Goal: Transaction & Acquisition: Purchase product/service

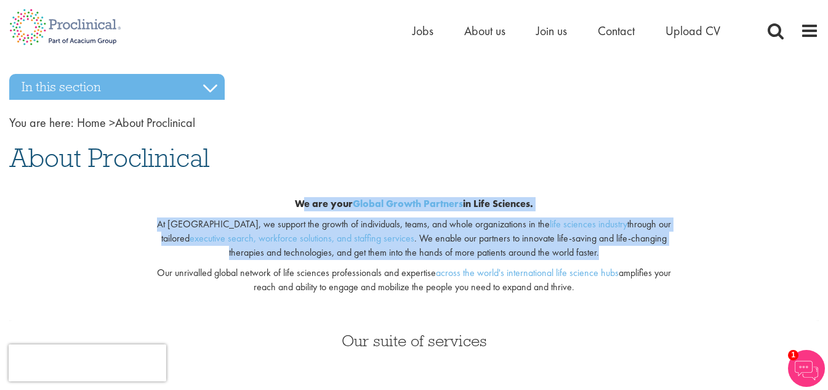
drag, startPoint x: 299, startPoint y: 202, endPoint x: 674, endPoint y: 254, distance: 378.3
click at [674, 254] on div "We are your Global Growth Partners in Life Sciences. At Proclinical, we support…" at bounding box center [414, 248] width 552 height 143
click at [674, 254] on p "At Proclinical, we support the growth of individuals, teams, and whole organiza…" at bounding box center [414, 238] width 534 height 42
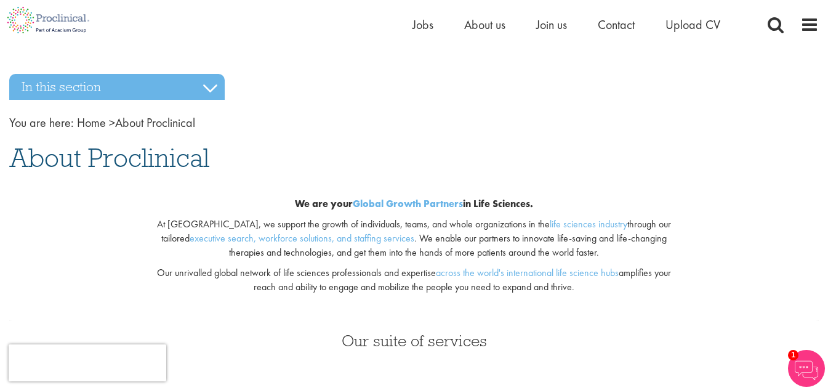
scroll to position [226, 0]
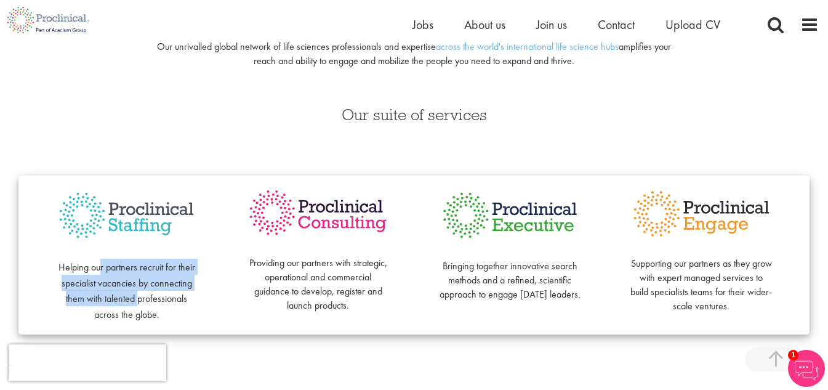
drag, startPoint x: 102, startPoint y: 263, endPoint x: 139, endPoint y: 306, distance: 56.7
click at [139, 306] on p "Helping our partners recruit for their specialist vacancies by connecting them …" at bounding box center [126, 281] width 142 height 79
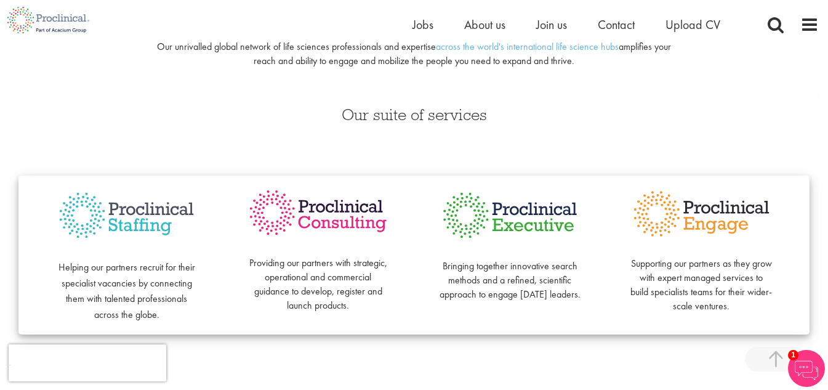
click at [505, 135] on div "Our suite of services Helping our partners recruit for their specialist vacanci…" at bounding box center [414, 229] width 828 height 271
click at [417, 20] on span "Jobs" at bounding box center [422, 25] width 21 height 16
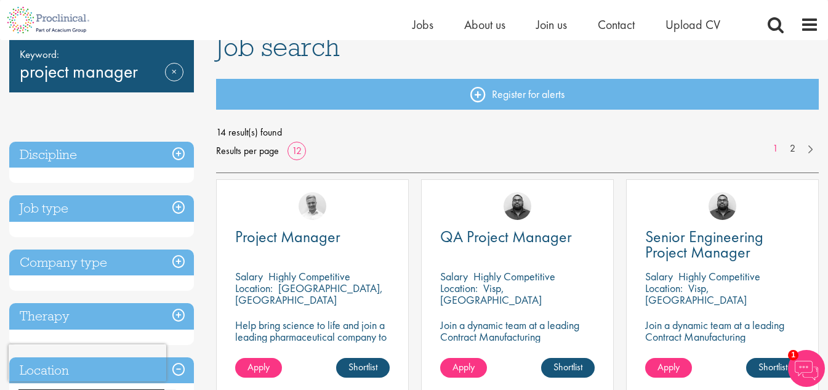
scroll to position [94, 0]
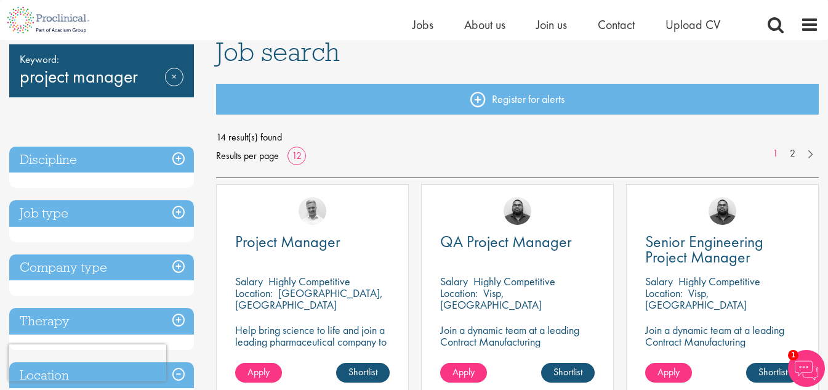
drag, startPoint x: 715, startPoint y: 250, endPoint x: 581, endPoint y: 170, distance: 155.7
click at [581, 170] on div "14 result(s) found Results per page 12 1 2" at bounding box center [517, 153] width 603 height 50
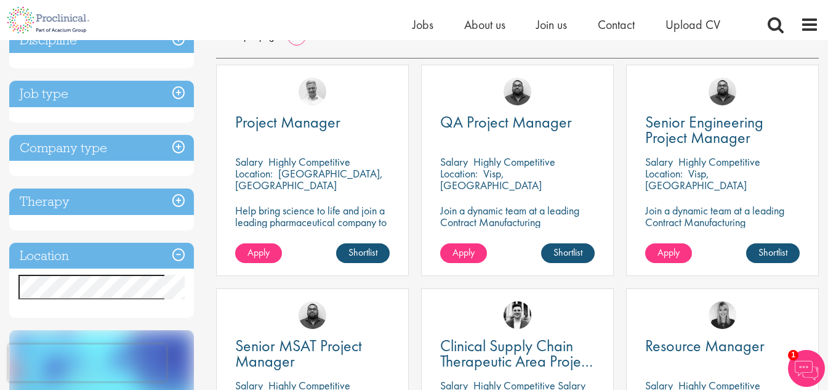
scroll to position [0, 0]
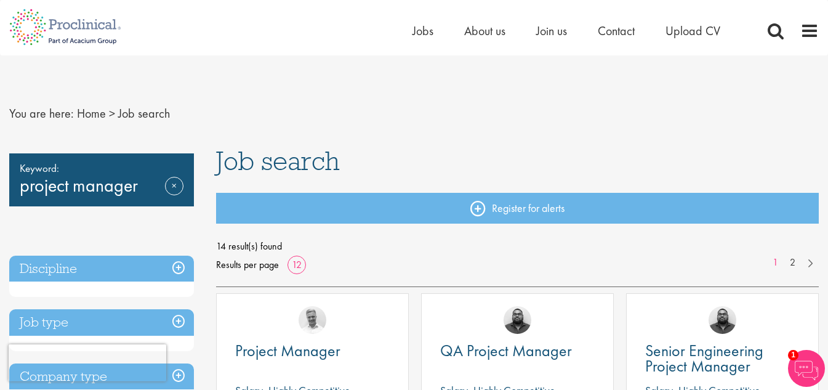
click at [686, 40] on div "Home Jobs About us Join us Contact Upload CV" at bounding box center [581, 34] width 339 height 25
click at [684, 28] on span "Upload CV" at bounding box center [692, 31] width 55 height 16
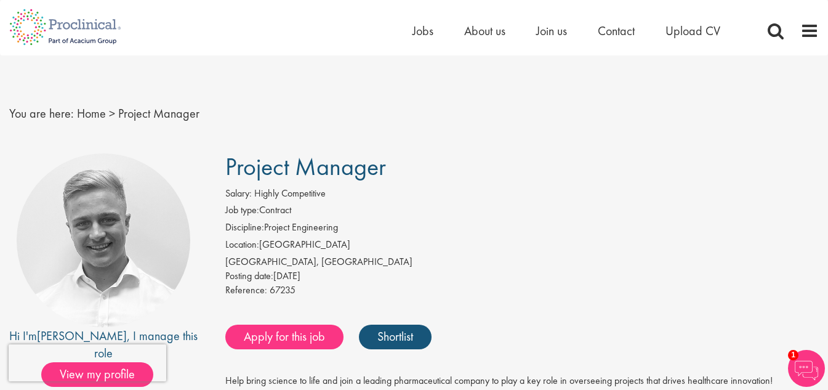
drag, startPoint x: 294, startPoint y: 168, endPoint x: 351, endPoint y: 226, distance: 81.8
click at [351, 226] on li "Discipline: Project Engineering" at bounding box center [521, 228] width 593 height 17
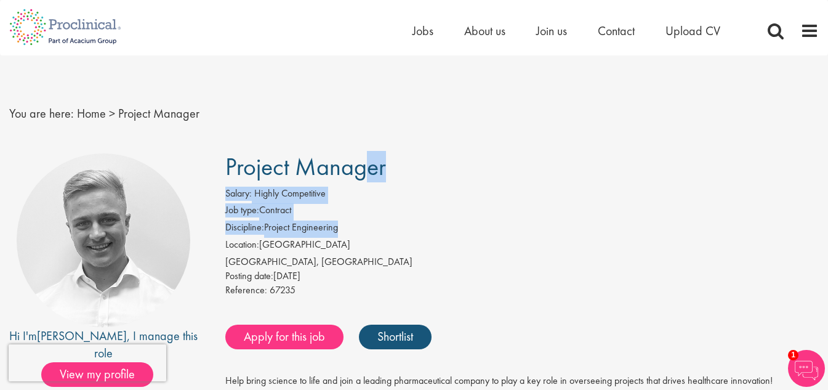
drag, startPoint x: 351, startPoint y: 226, endPoint x: 240, endPoint y: 152, distance: 133.7
click at [271, 201] on div "Salary: Highly Competitive" at bounding box center [521, 194] width 593 height 17
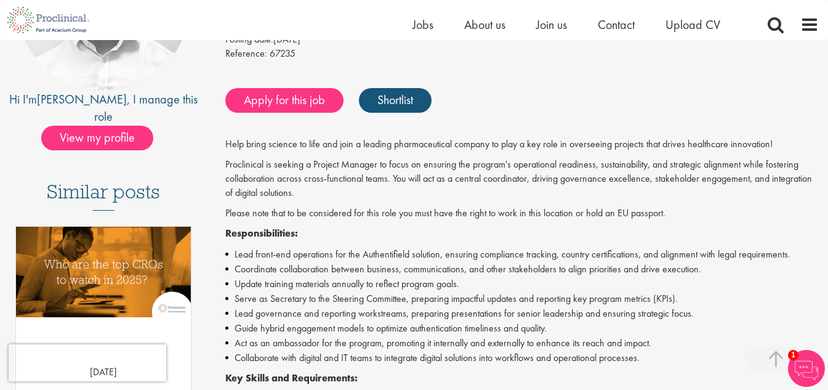
scroll to position [226, 0]
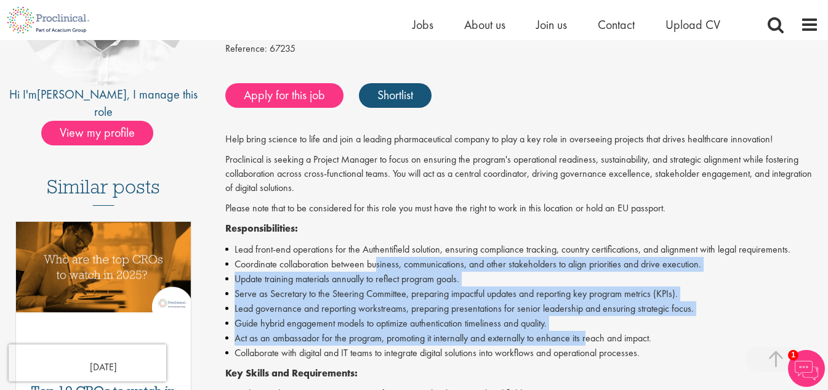
drag, startPoint x: 377, startPoint y: 268, endPoint x: 585, endPoint y: 339, distance: 220.1
click at [585, 339] on ul "Lead front-end operations for the Authentifield solution, ensuring compliance t…" at bounding box center [521, 301] width 593 height 118
click at [585, 339] on li "Act as an ambassador for the program, promoting it internally and externally to…" at bounding box center [521, 338] width 593 height 15
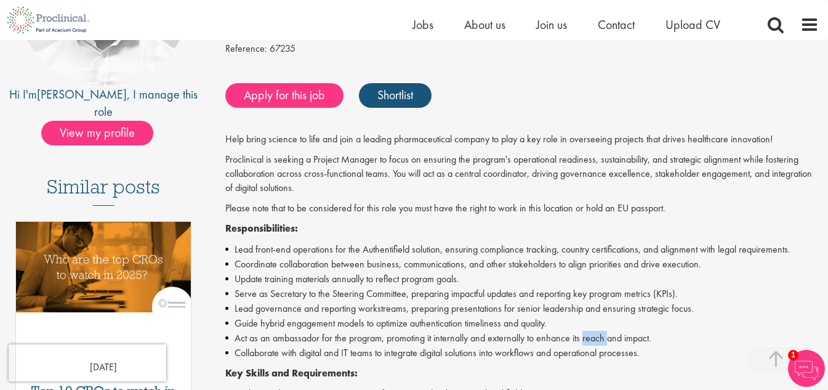
click at [585, 339] on li "Act as an ambassador for the program, promoting it internally and externally to…" at bounding box center [521, 338] width 593 height 15
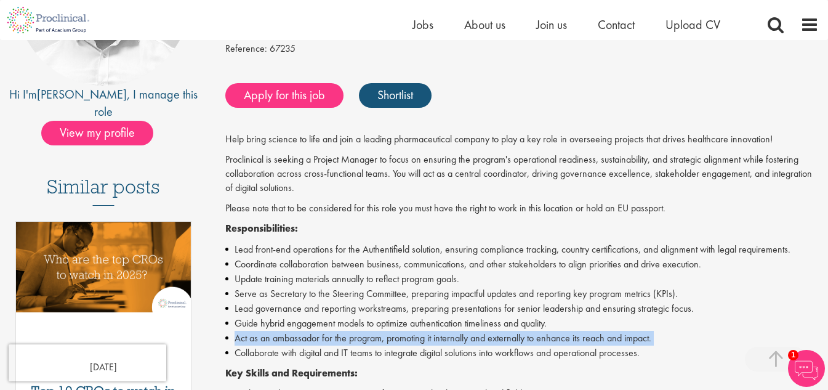
click at [585, 339] on li "Act as an ambassador for the program, promoting it internally and externally to…" at bounding box center [521, 338] width 593 height 15
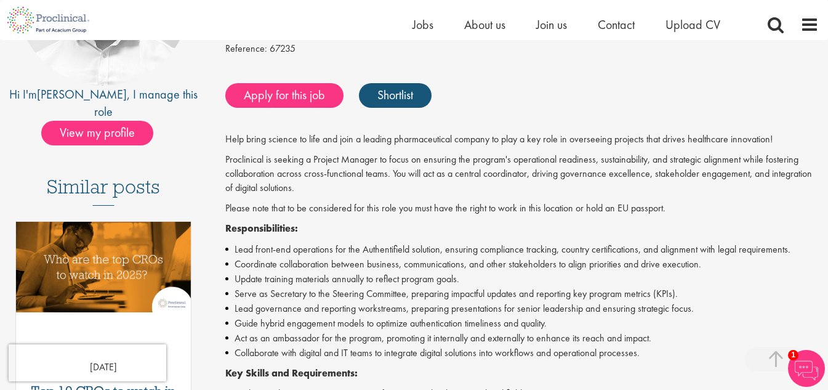
click at [492, 295] on li "Serve as Secretary to the Steering Committee, preparing impactful updates and r…" at bounding box center [521, 293] width 593 height 15
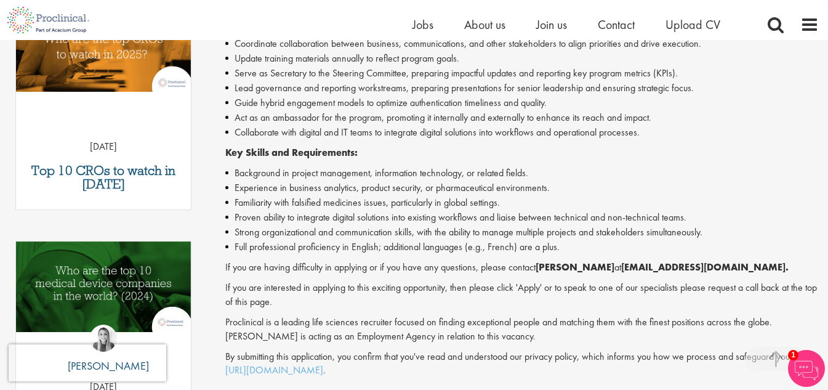
scroll to position [451, 0]
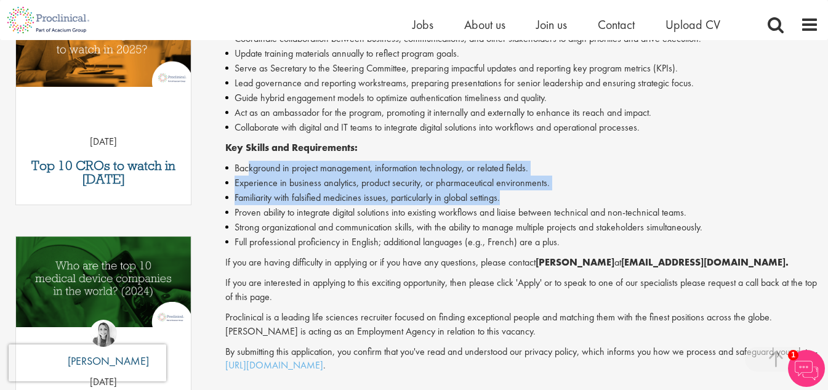
drag, startPoint x: 249, startPoint y: 166, endPoint x: 573, endPoint y: 190, distance: 325.3
click at [573, 190] on ul "Background in project management, information technology, or related fields. Ex…" at bounding box center [521, 205] width 593 height 89
click at [573, 190] on li "Familiarity with falsified medicines issues, particularly in global settings." at bounding box center [521, 197] width 593 height 15
drag, startPoint x: 556, startPoint y: 204, endPoint x: 226, endPoint y: 164, distance: 332.3
click at [226, 164] on ul "Background in project management, information technology, or related fields. Ex…" at bounding box center [521, 205] width 593 height 89
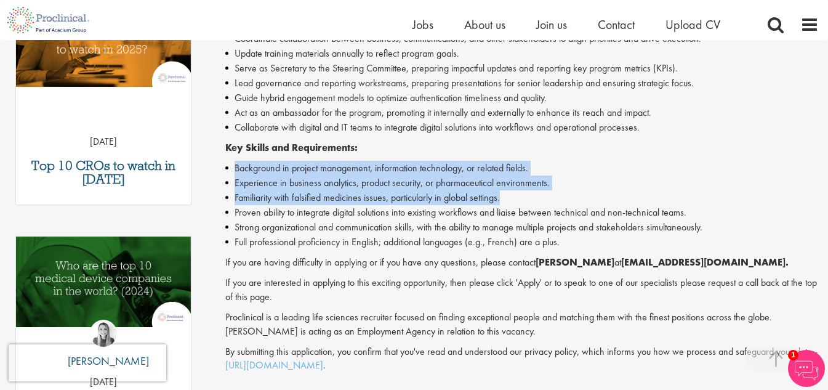
click at [230, 166] on li "Background in project management, information technology, or related fields." at bounding box center [521, 168] width 593 height 15
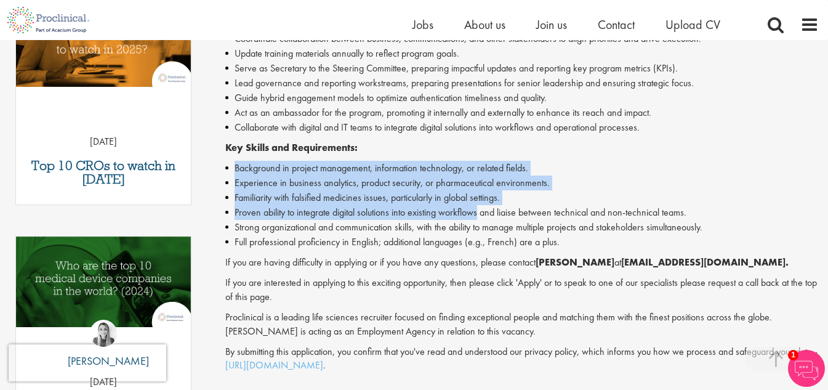
drag, startPoint x: 230, startPoint y: 166, endPoint x: 455, endPoint y: 214, distance: 230.9
click at [455, 214] on ul "Background in project management, information technology, or related fields. Ex…" at bounding box center [521, 205] width 593 height 89
click at [455, 214] on li "Proven ability to integrate digital solutions into existing workflows and liais…" at bounding box center [521, 212] width 593 height 15
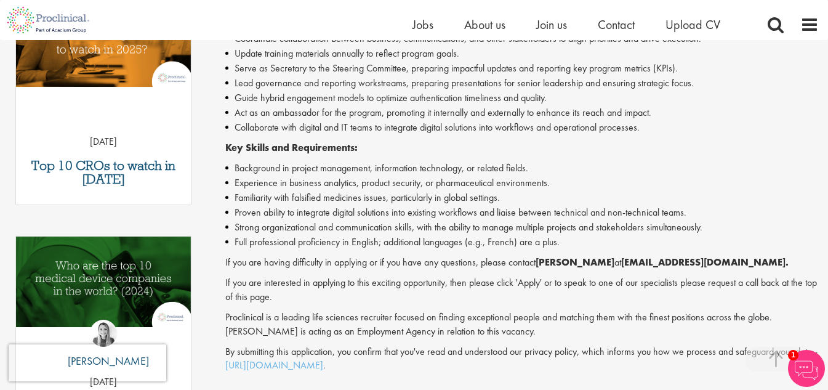
scroll to position [0, 0]
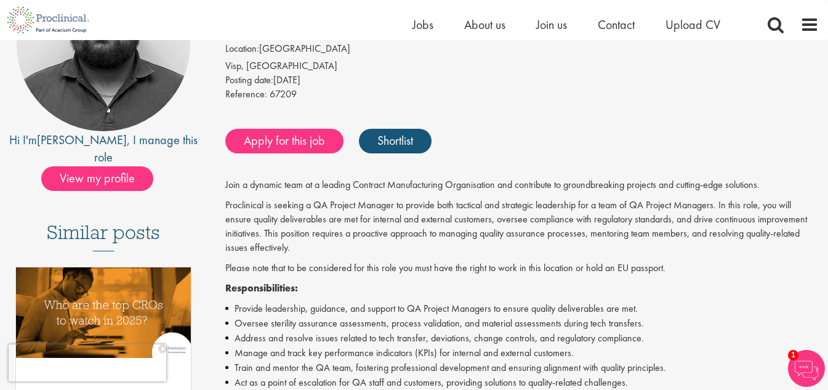
scroll to position [226, 0]
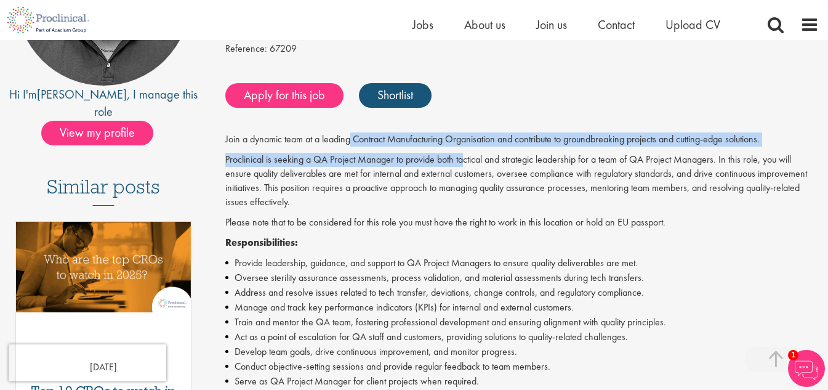
drag, startPoint x: 353, startPoint y: 135, endPoint x: 462, endPoint y: 154, distance: 110.6
click at [462, 154] on p "Proclinical is seeking a QA Project Manager to provide both tactical and strate…" at bounding box center [521, 181] width 593 height 56
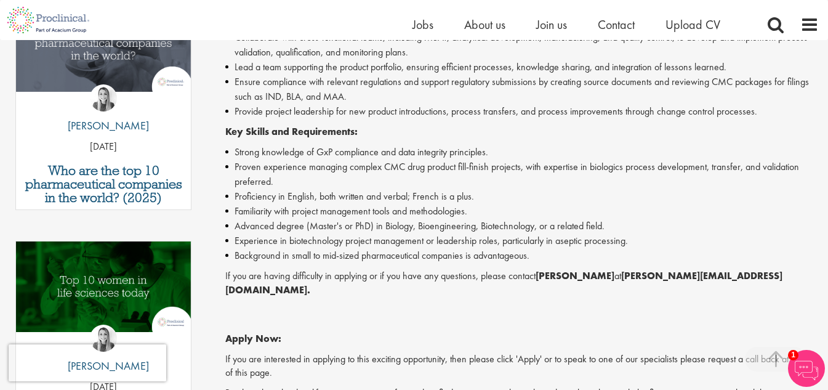
scroll to position [451, 0]
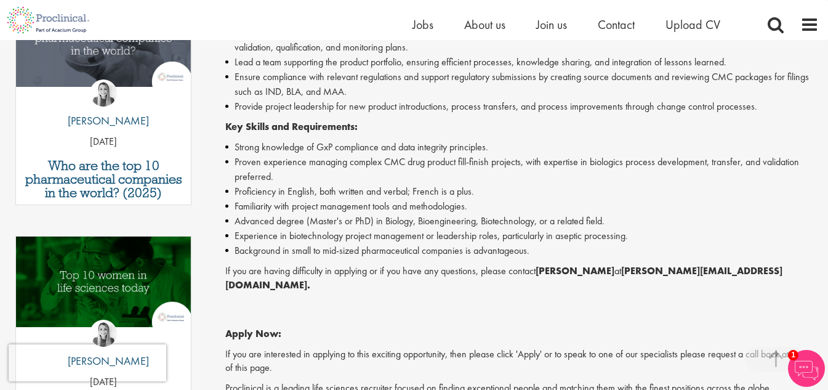
click at [265, 199] on li "Familiarity with project management tools and methodologies." at bounding box center [521, 206] width 593 height 15
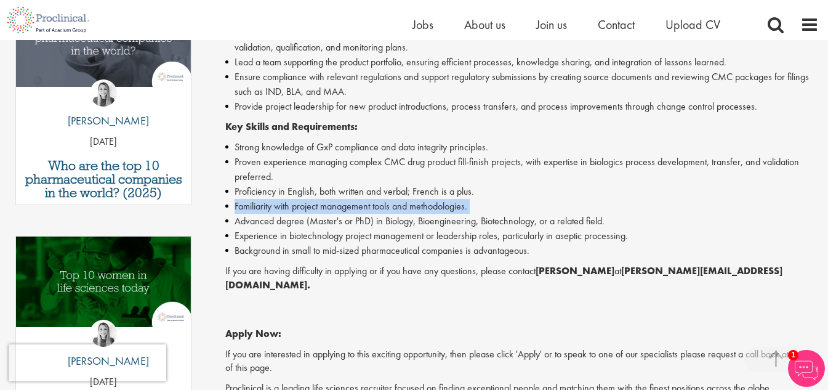
click at [265, 199] on li "Familiarity with project management tools and methodologies." at bounding box center [521, 206] width 593 height 15
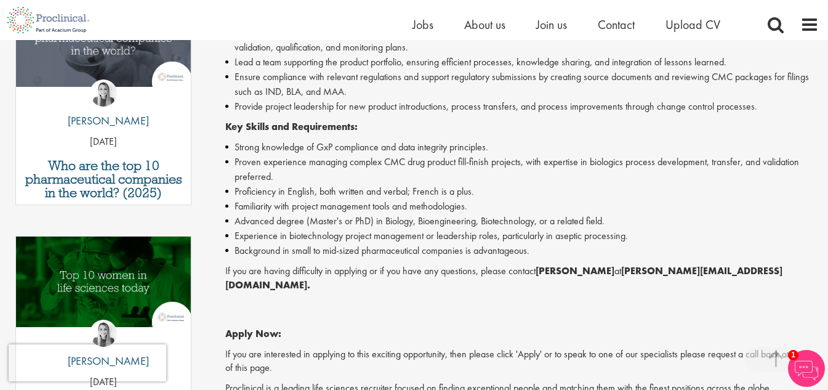
click at [269, 184] on li "Proficiency in English, both written and verbal; French is a plus." at bounding box center [521, 191] width 593 height 15
click at [260, 214] on li "Advanced degree (Master's or PhD) in Biology, Bioengineering, Biotechnology, or…" at bounding box center [521, 221] width 593 height 15
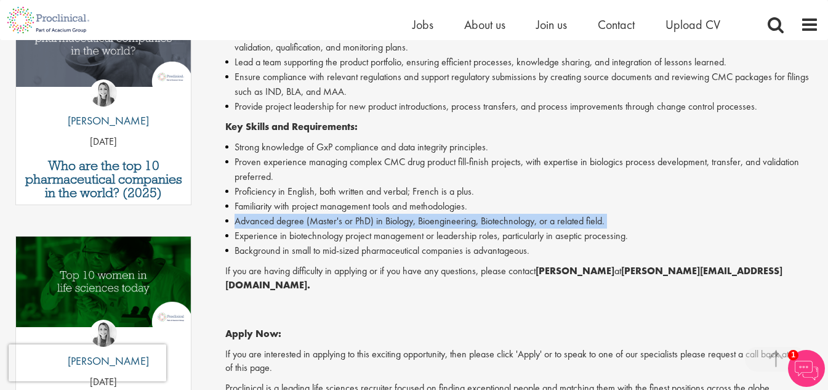
click at [260, 214] on li "Advanced degree (Master's or PhD) in Biology, Bioengineering, Biotechnology, or…" at bounding box center [521, 221] width 593 height 15
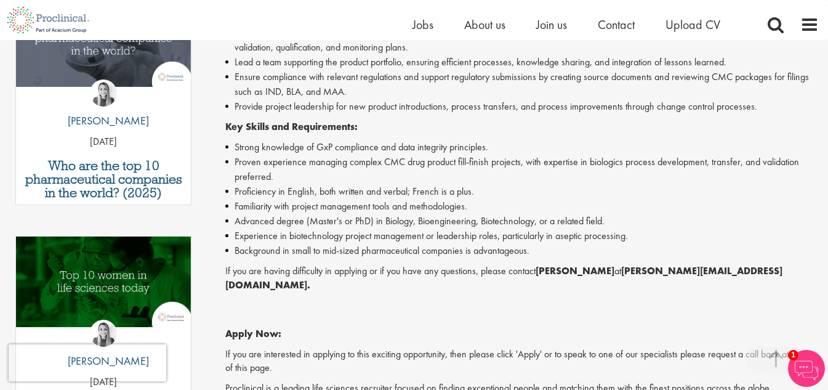
click at [244, 243] on li "Background in small to mid-sized pharmaceutical companies is advantageous." at bounding box center [521, 250] width 593 height 15
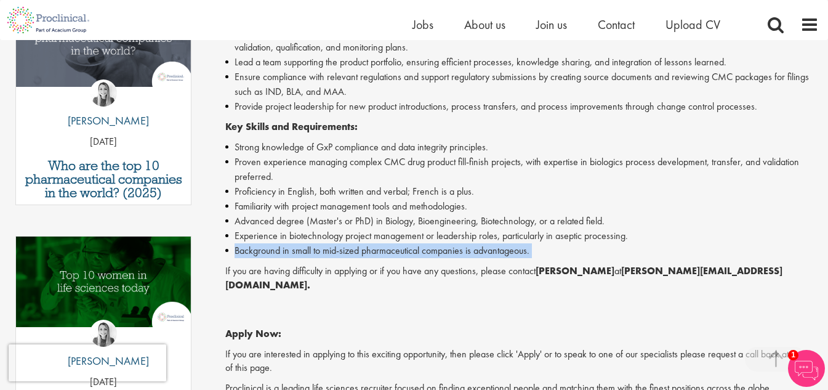
click at [244, 243] on li "Background in small to mid-sized pharmaceutical companies is advantageous." at bounding box center [521, 250] width 593 height 15
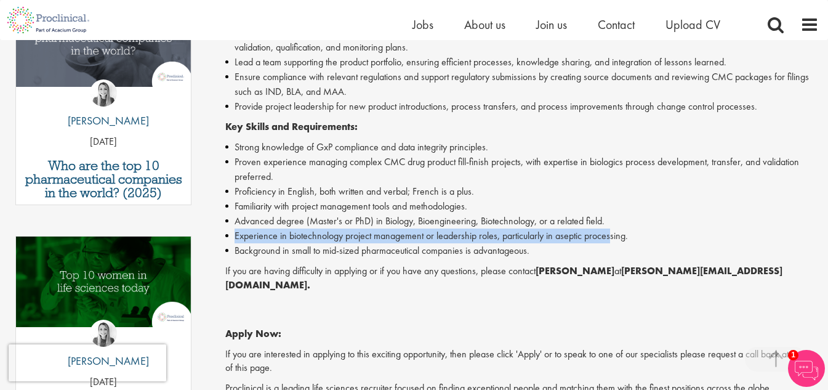
drag, startPoint x: 233, startPoint y: 223, endPoint x: 558, endPoint y: 129, distance: 338.2
click at [611, 228] on li "Experience in biotechnology project management or leadership roles, particularl…" at bounding box center [521, 235] width 593 height 15
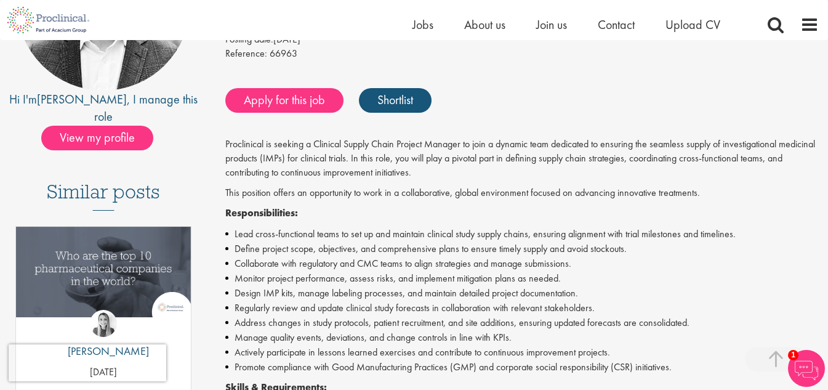
scroll to position [226, 0]
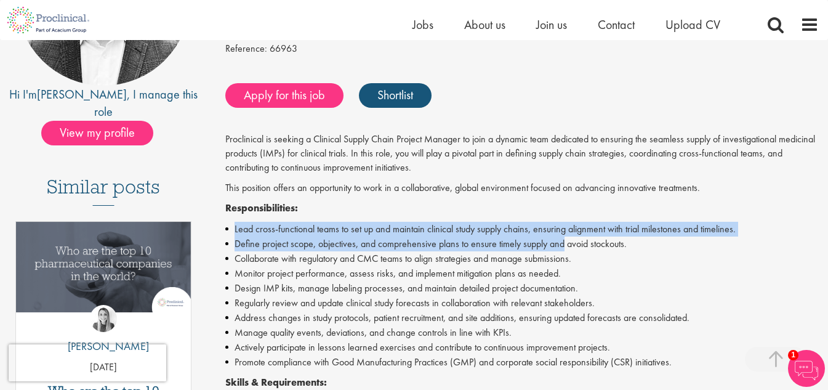
drag, startPoint x: 232, startPoint y: 226, endPoint x: 563, endPoint y: 246, distance: 331.7
click at [563, 246] on ul "Lead cross-functional teams to set up and maintain clinical study supply chains…" at bounding box center [521, 296] width 593 height 148
click at [563, 246] on li "Define project scope, objectives, and comprehensive plans to ensure timely supp…" at bounding box center [521, 243] width 593 height 15
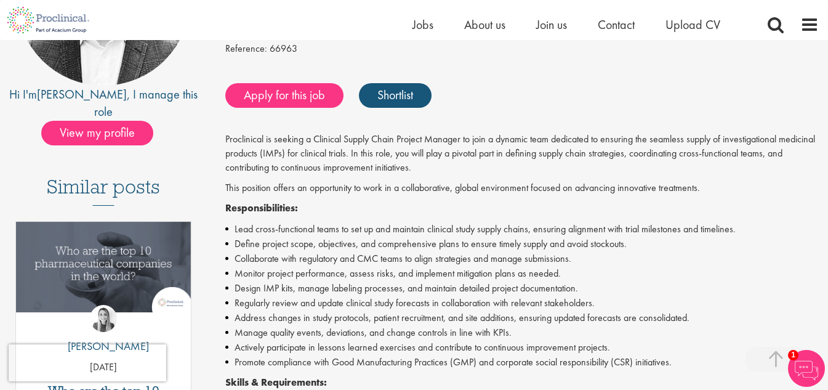
scroll to position [451, 0]
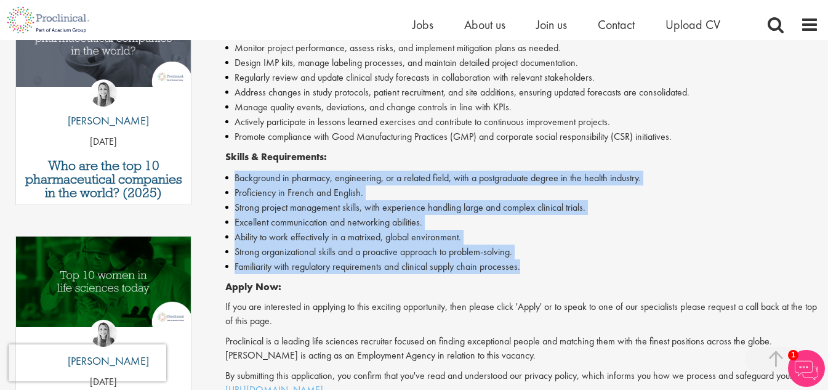
drag, startPoint x: 247, startPoint y: 186, endPoint x: 636, endPoint y: 273, distance: 398.1
click at [636, 273] on ul "Background in pharmacy, engineering, or a related field, with a postgraduate de…" at bounding box center [521, 221] width 593 height 103
click at [636, 273] on li "Familiarity with regulatory requirements and clinical supply chain processes." at bounding box center [521, 266] width 593 height 15
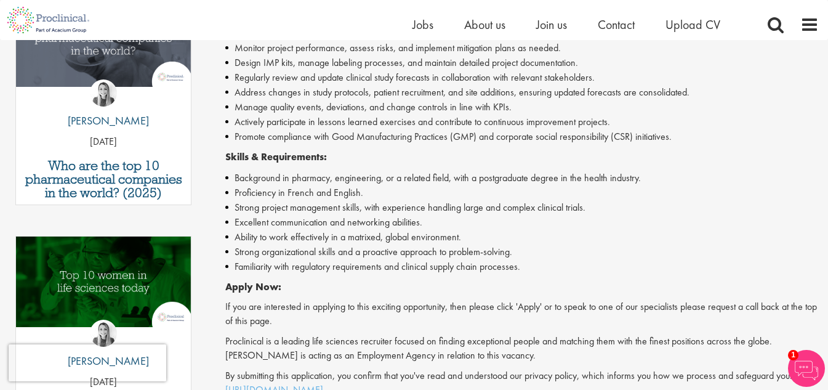
scroll to position [0, 0]
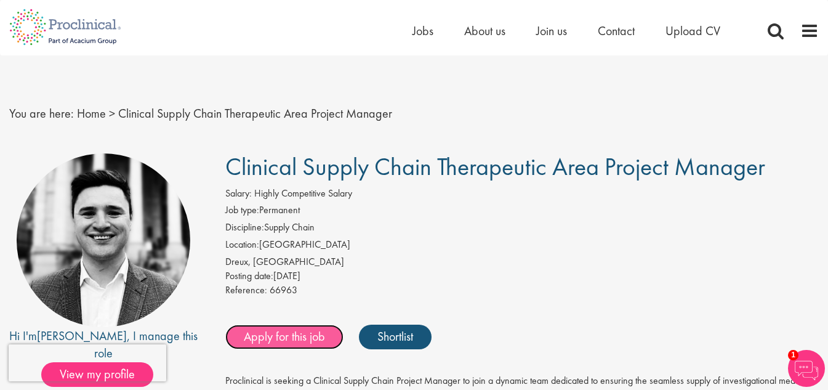
click at [310, 334] on link "Apply for this job" at bounding box center [284, 336] width 118 height 25
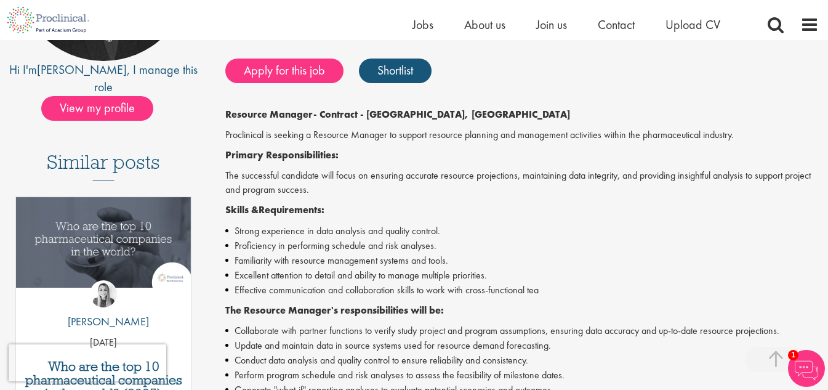
scroll to position [226, 0]
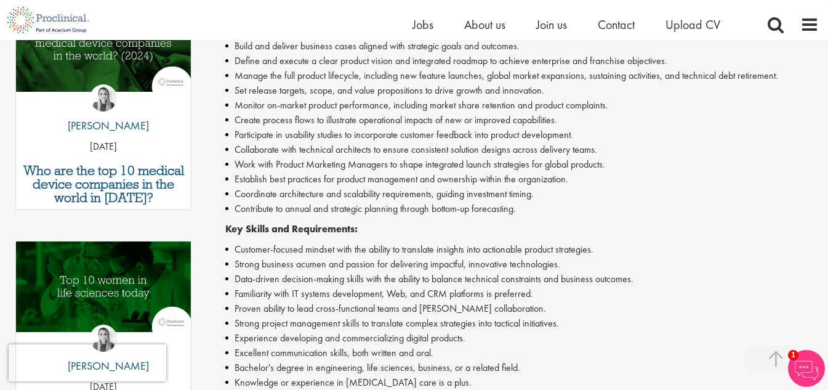
scroll to position [451, 0]
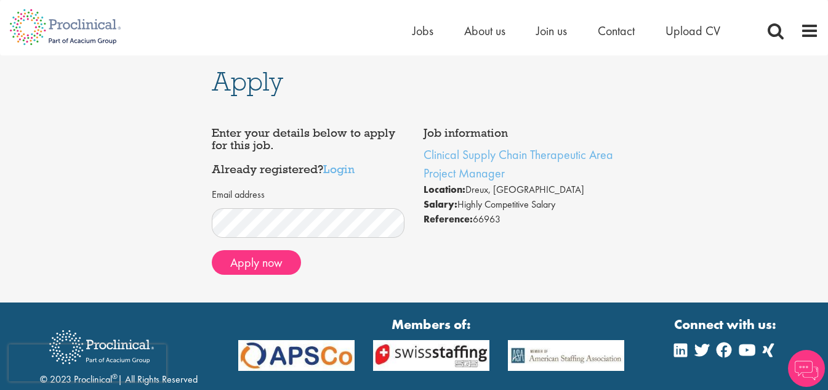
click at [198, 196] on div "Apply Job information Clinical Supply Chain Therapeutic Area Project Manager Lo…" at bounding box center [414, 178] width 846 height 247
click at [258, 266] on button "Apply now" at bounding box center [256, 262] width 89 height 25
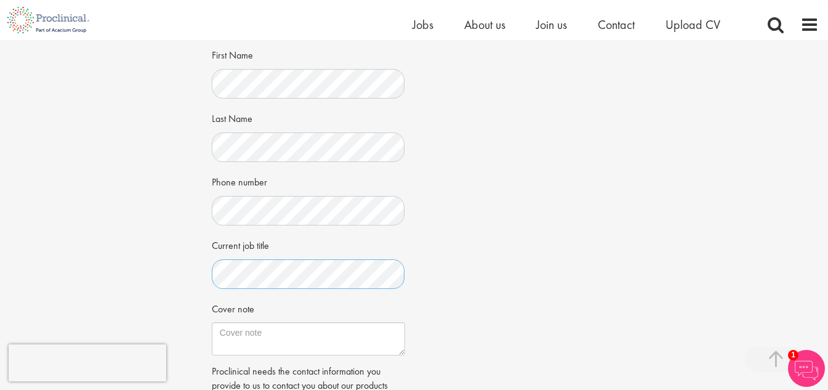
scroll to position [451, 0]
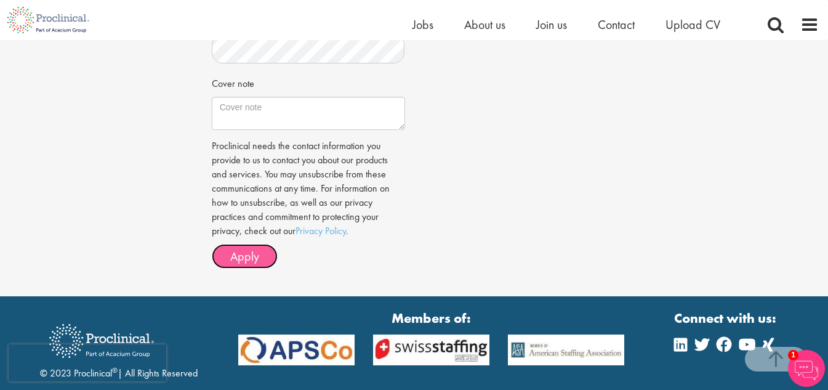
click at [250, 257] on span "Apply" at bounding box center [244, 256] width 29 height 16
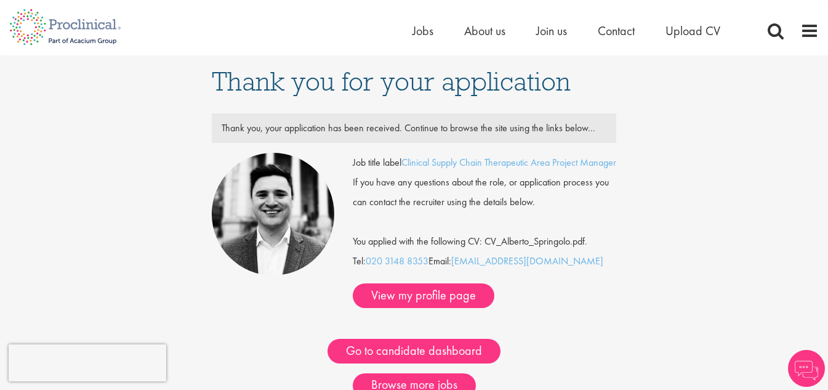
click at [332, 132] on div "Thank you, your application has been received. Continue to browse the site usin…" at bounding box center [414, 128] width 404 height 20
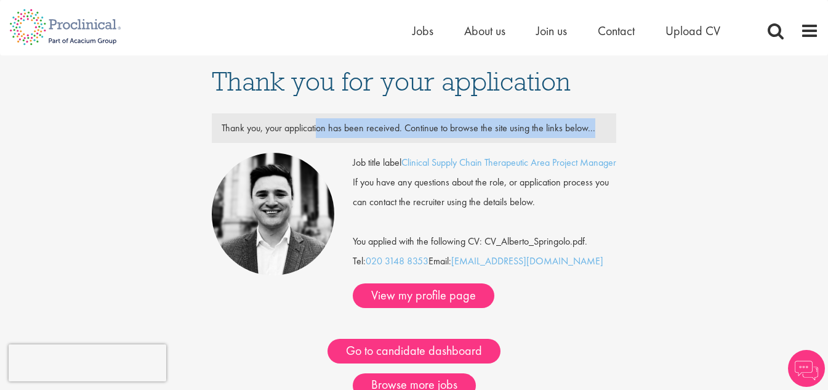
click at [332, 132] on div "Thank you, your application has been received. Continue to browse the site usin…" at bounding box center [414, 128] width 404 height 20
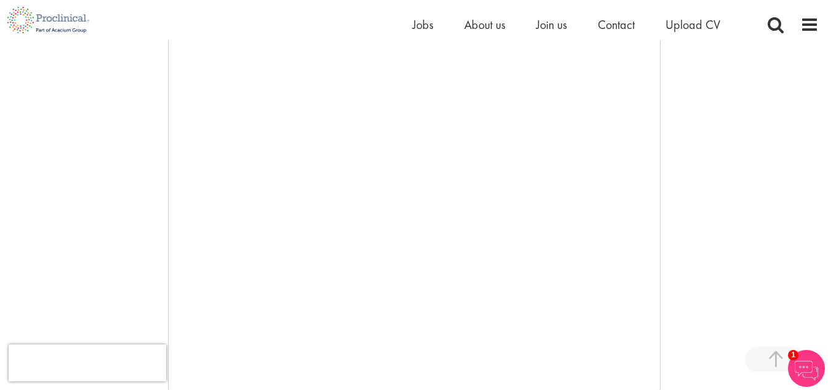
scroll to position [451, 0]
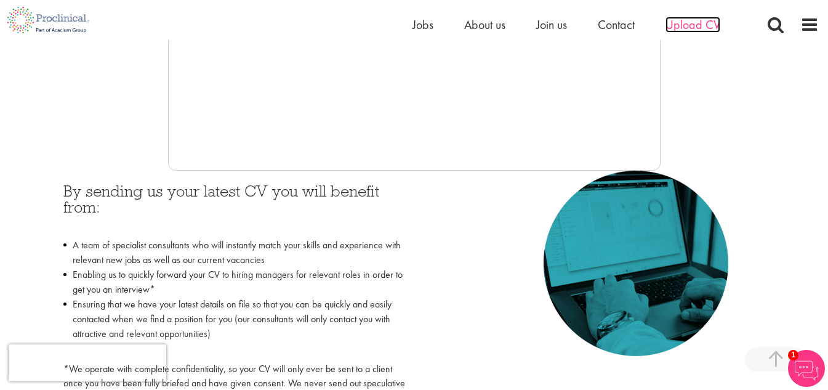
click at [711, 28] on span "Upload CV" at bounding box center [692, 25] width 55 height 16
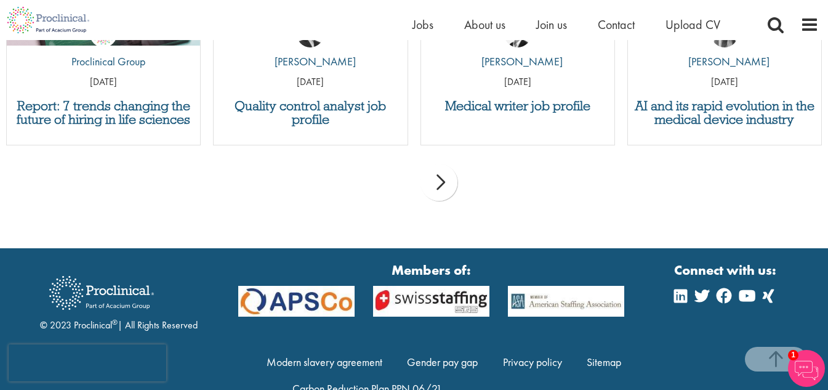
scroll to position [1403, 0]
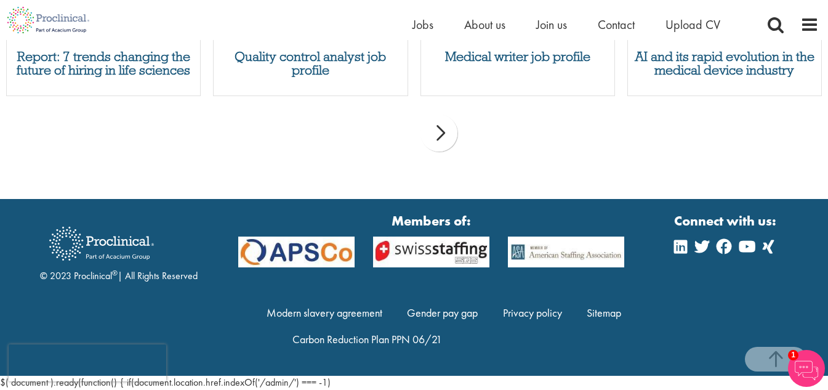
click at [441, 153] on div "prev next" at bounding box center [414, 135] width 828 height 54
click at [442, 140] on div "next" at bounding box center [438, 132] width 37 height 37
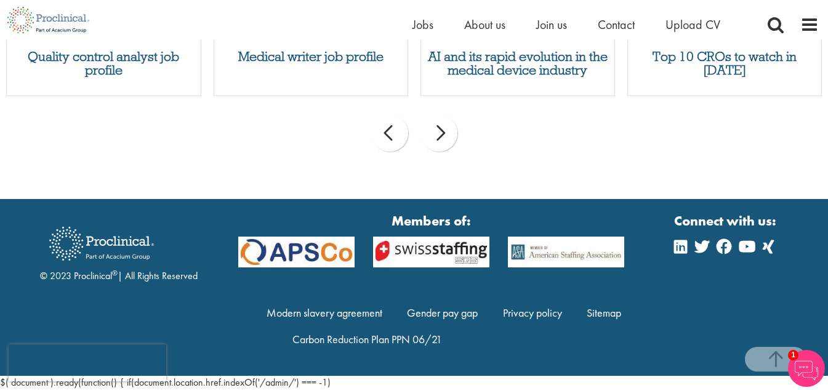
click at [442, 140] on div "next" at bounding box center [438, 132] width 37 height 37
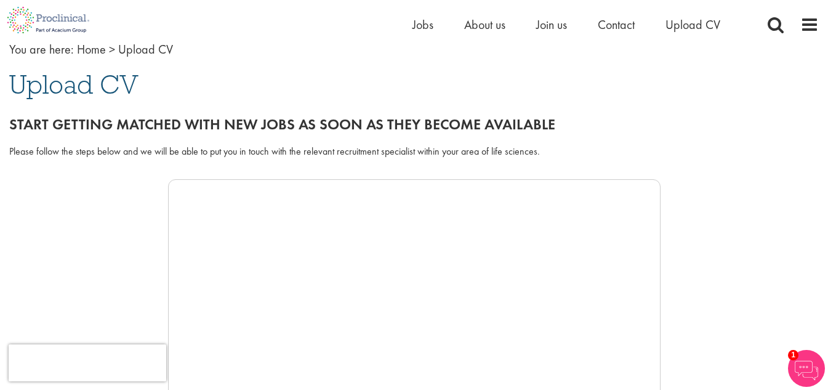
scroll to position [0, 0]
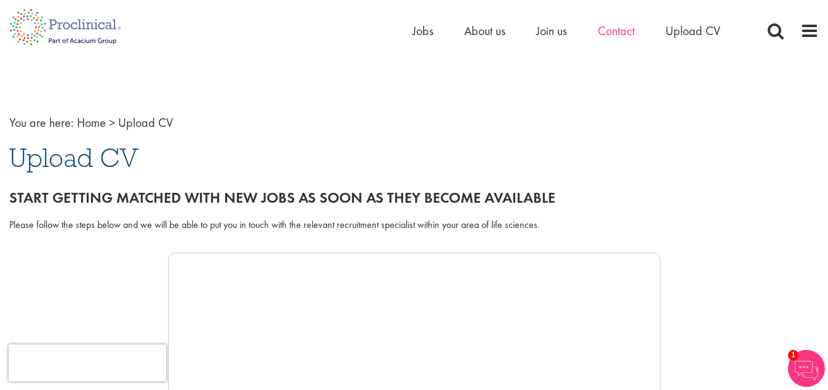
click at [628, 22] on div "Home Jobs About us Join us Contact Upload CV" at bounding box center [409, 23] width 819 height 46
click at [623, 28] on span "Contact" at bounding box center [616, 31] width 37 height 16
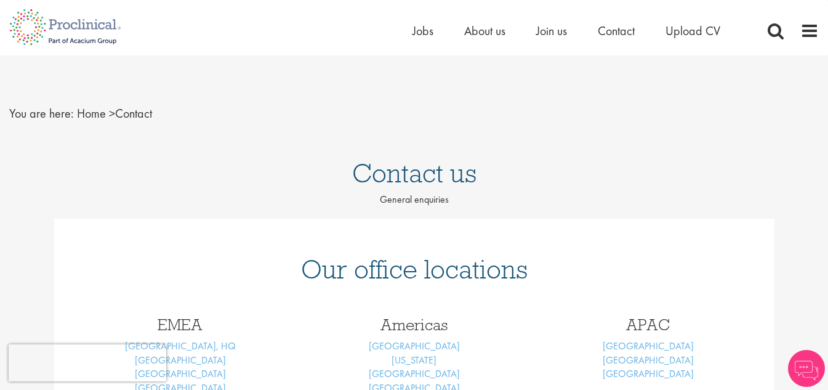
click at [680, 40] on div "Home Jobs About us Join us Contact Upload CV" at bounding box center [581, 34] width 339 height 25
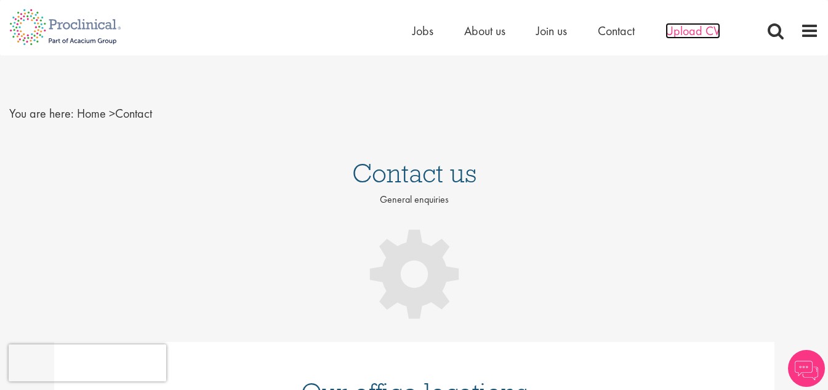
click at [681, 34] on span "Upload CV" at bounding box center [692, 31] width 55 height 16
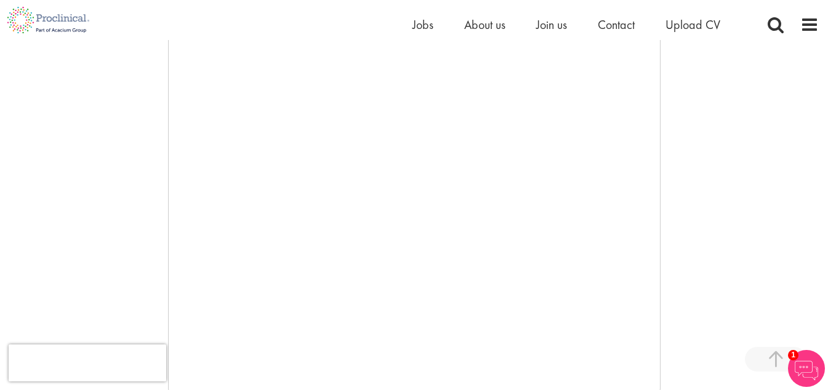
scroll to position [451, 0]
